Goal: Find specific page/section: Find specific page/section

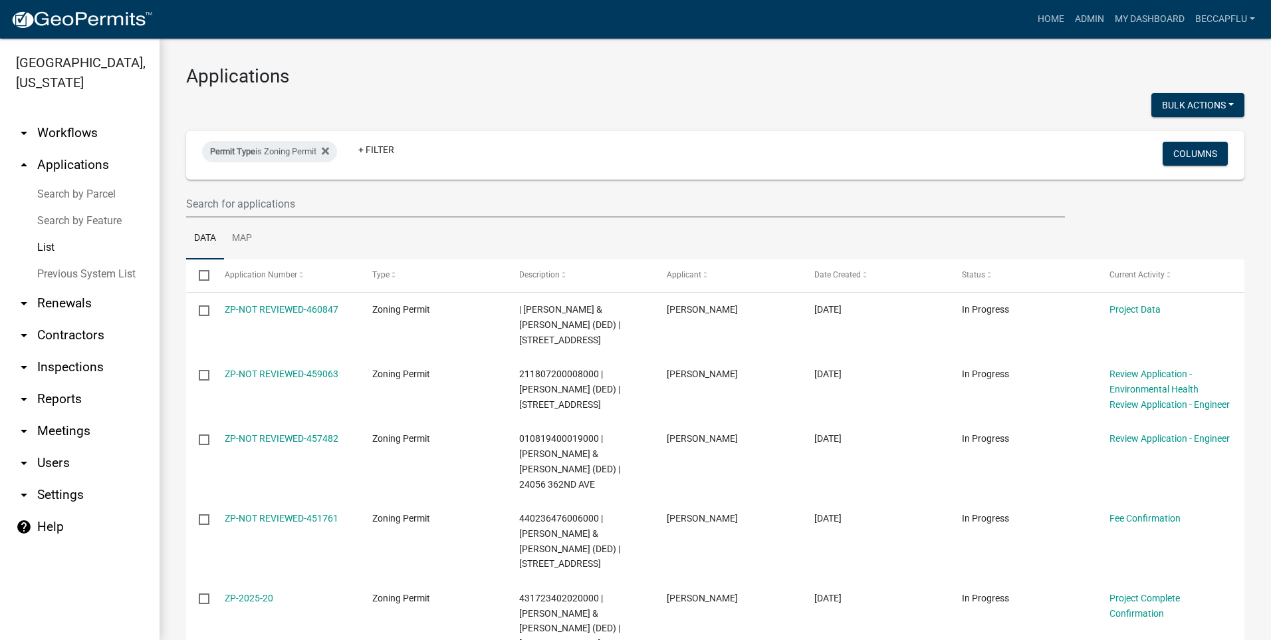
select select "3: 100"
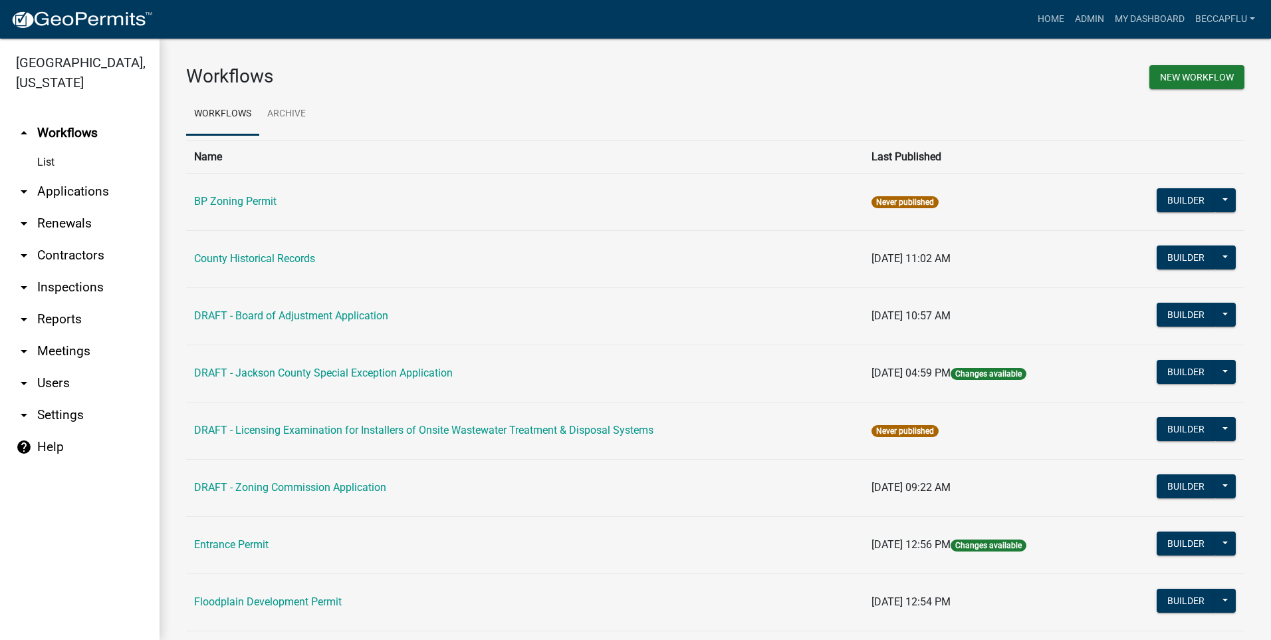
click at [66, 176] on link "arrow_drop_down Applications" at bounding box center [80, 192] width 160 height 32
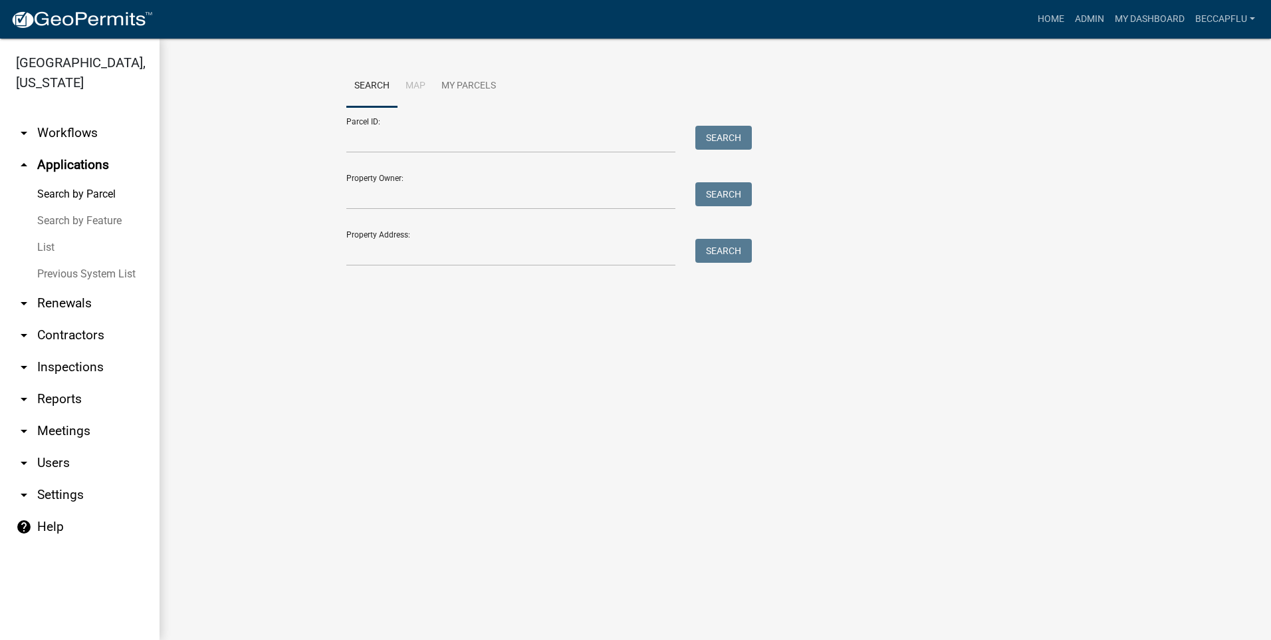
click at [51, 234] on link "List" at bounding box center [80, 247] width 160 height 27
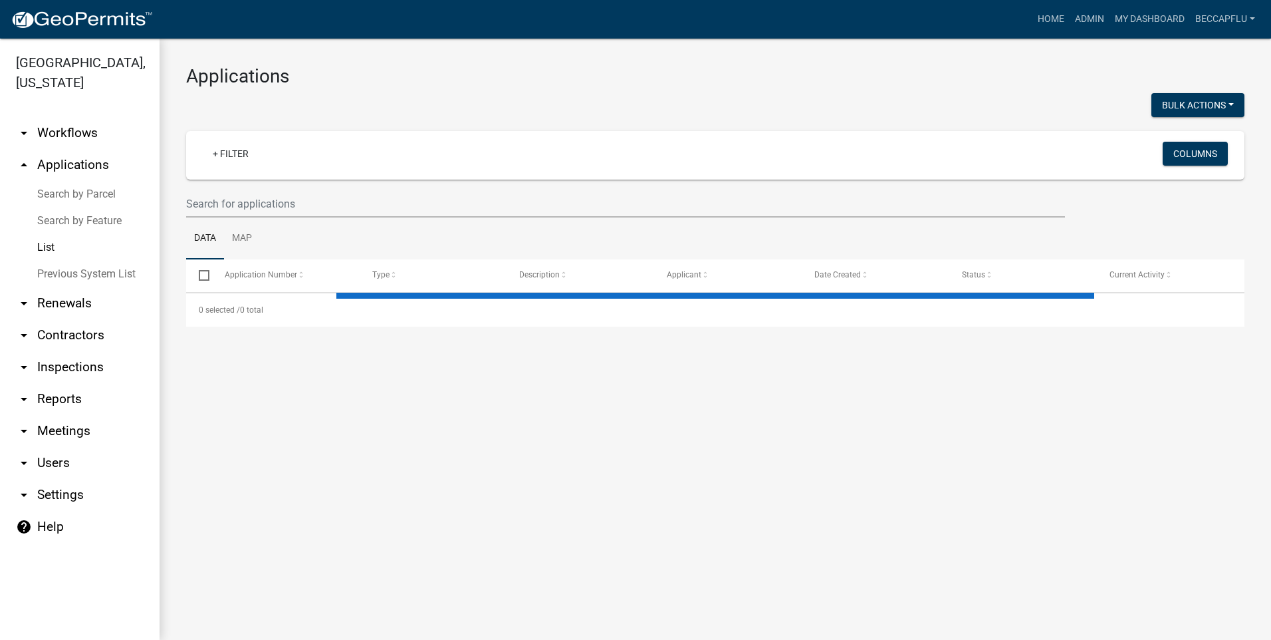
select select "3: 100"
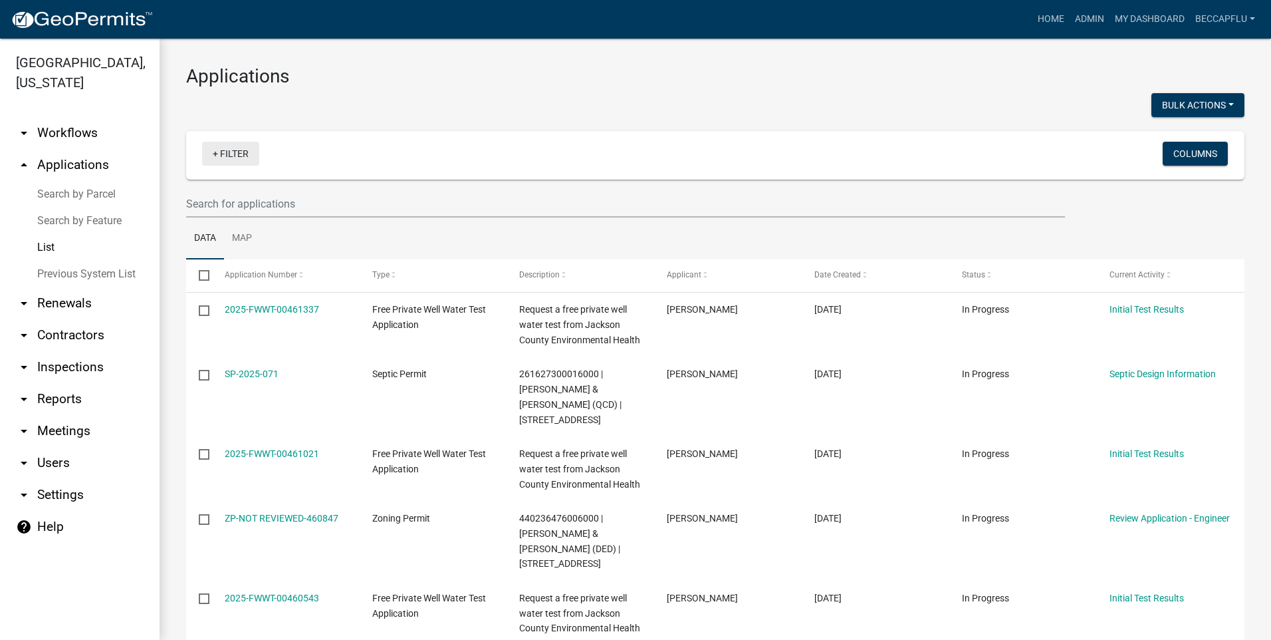
click at [235, 148] on link "+ Filter" at bounding box center [230, 154] width 57 height 24
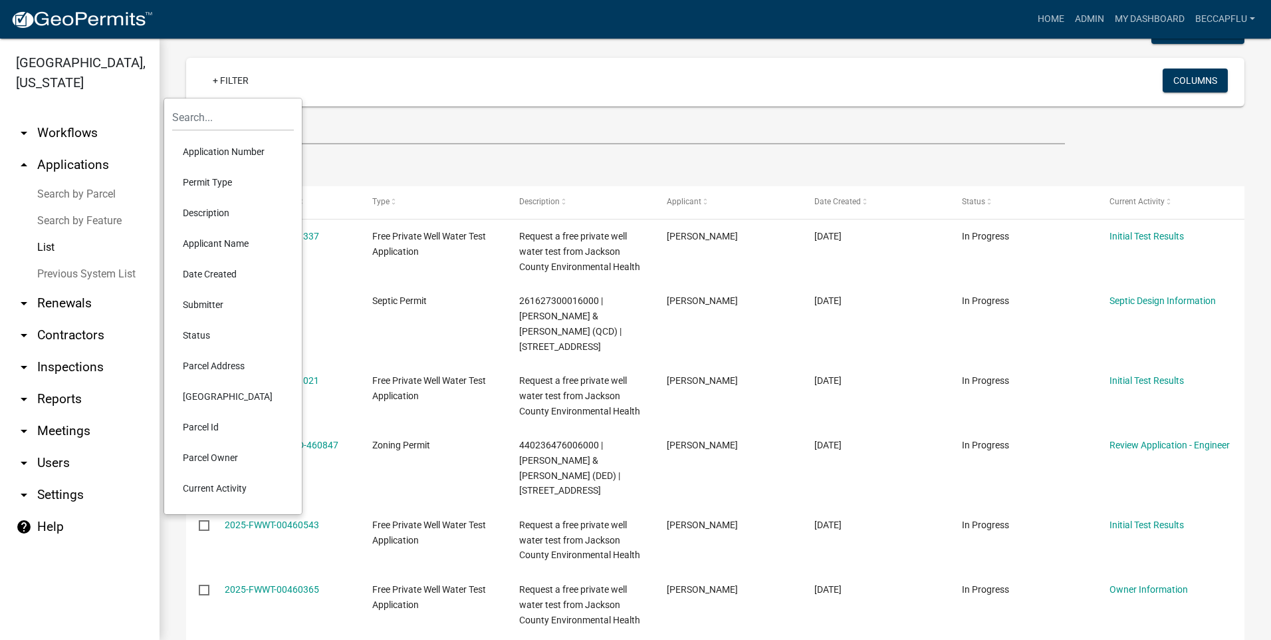
scroll to position [100, 0]
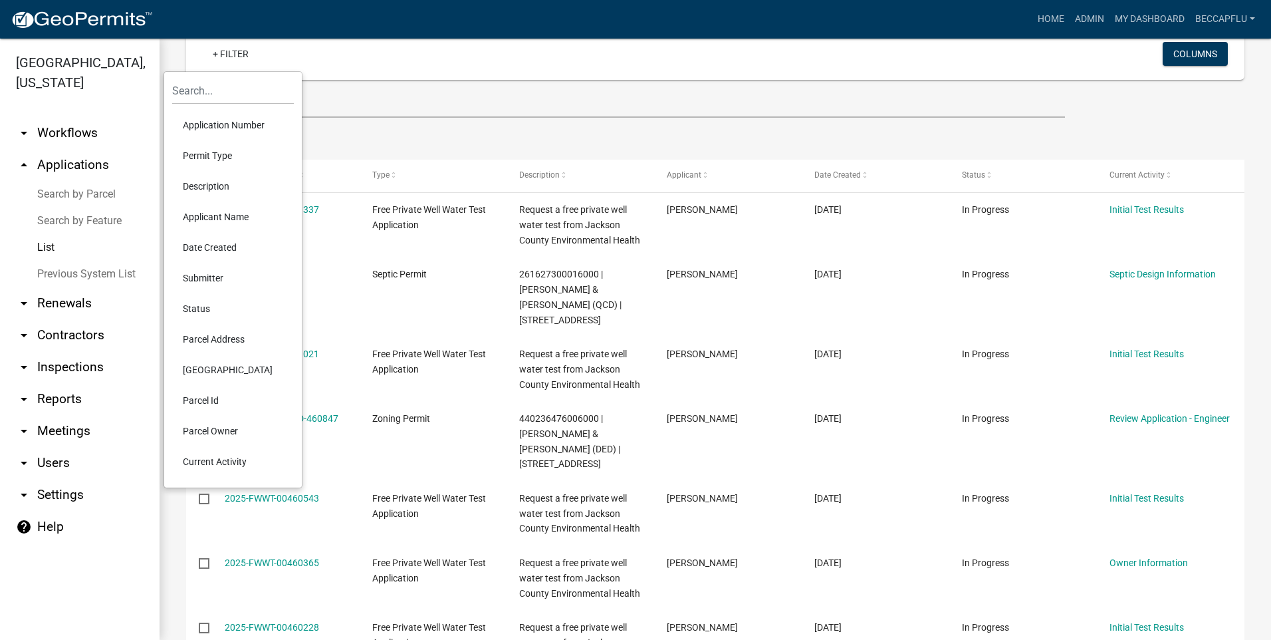
click at [219, 153] on li "Permit Type" at bounding box center [233, 155] width 122 height 31
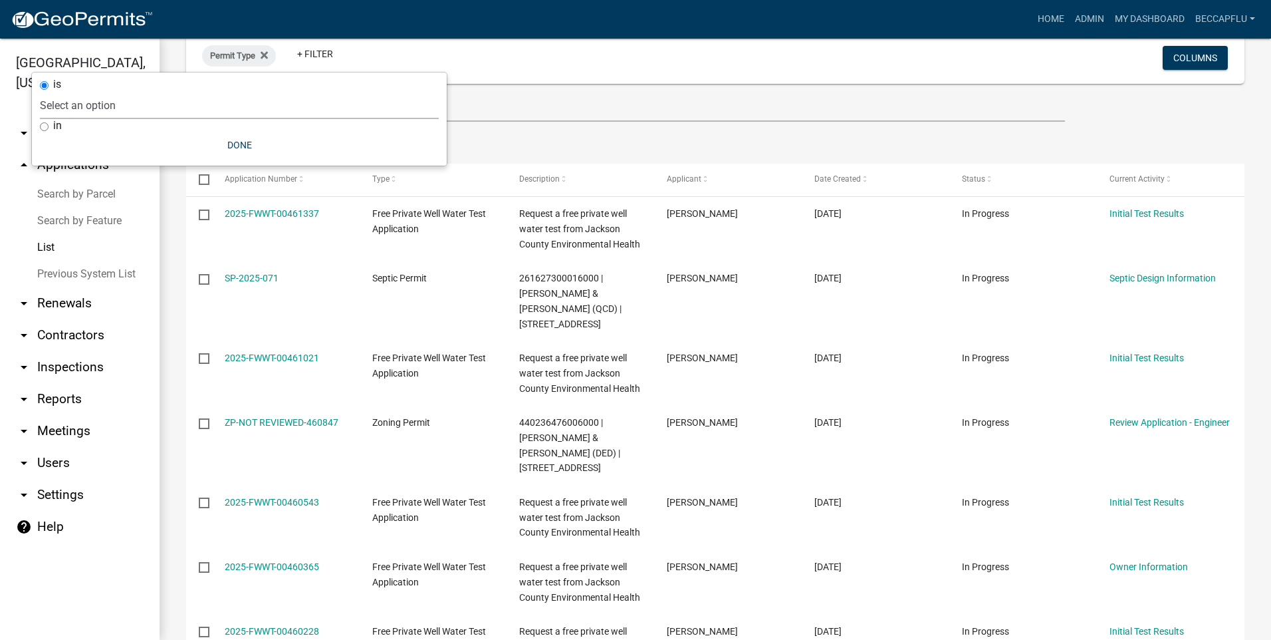
click at [118, 110] on select "Select an option BP Zoning Permit County Historical Records DRAFT - Board of Ad…" at bounding box center [239, 105] width 399 height 27
select select "94af8675-8182-4df1-896b-73d3f368e8d1"
click at [72, 92] on select "Select an option BP Zoning Permit County Historical Records DRAFT - Board of Ad…" at bounding box center [239, 105] width 399 height 27
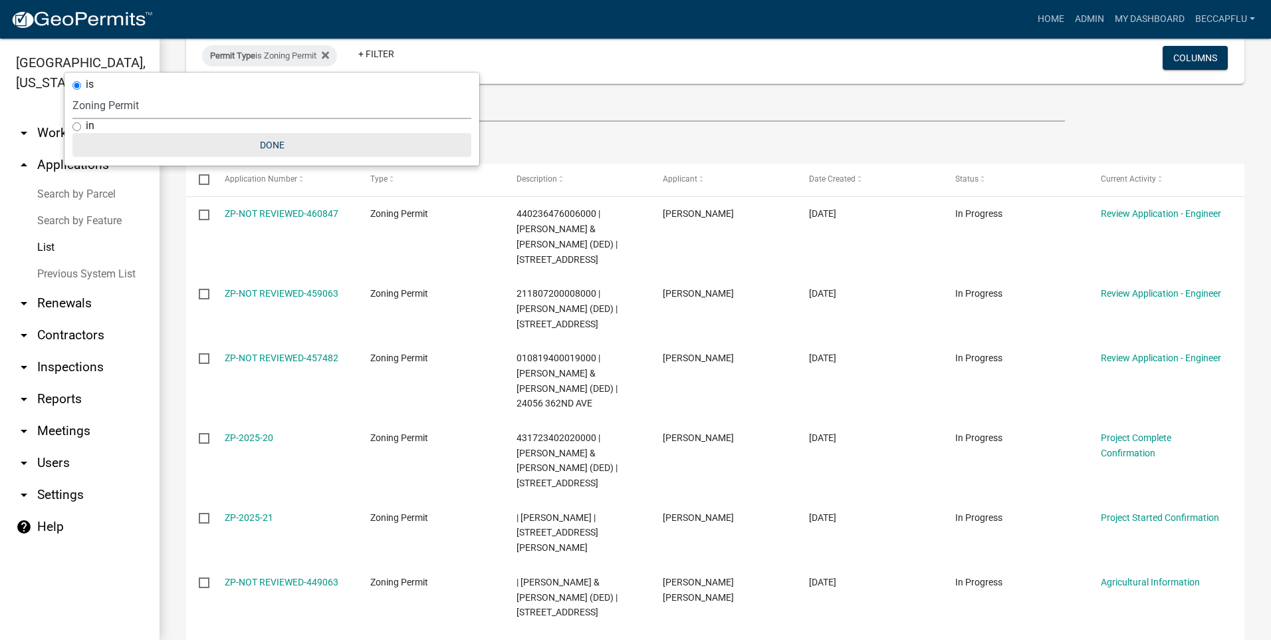
click at [278, 146] on button "Done" at bounding box center [271, 145] width 399 height 24
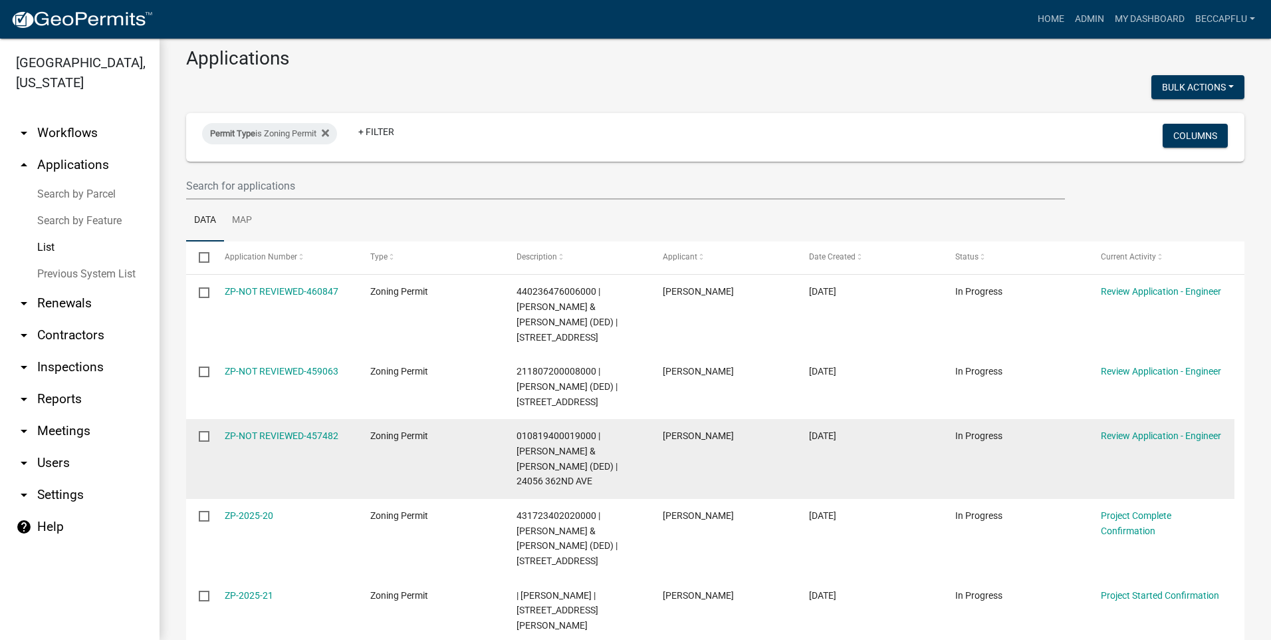
scroll to position [0, 0]
